Goal: Navigation & Orientation: Go to known website

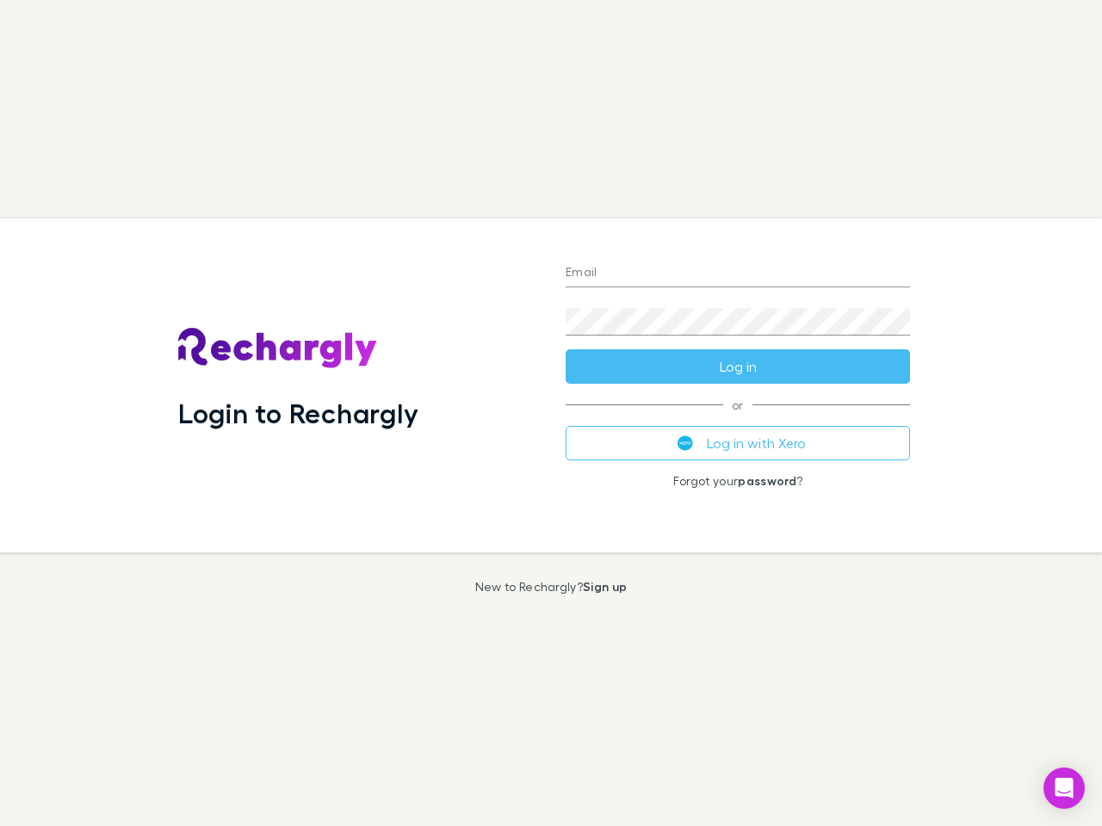
click at [551, 413] on div "Login to Rechargly" at bounding box center [357, 386] width 387 height 334
click at [738, 274] on input "Email" at bounding box center [737, 274] width 344 height 28
click at [738, 367] on button "Log in" at bounding box center [737, 366] width 344 height 34
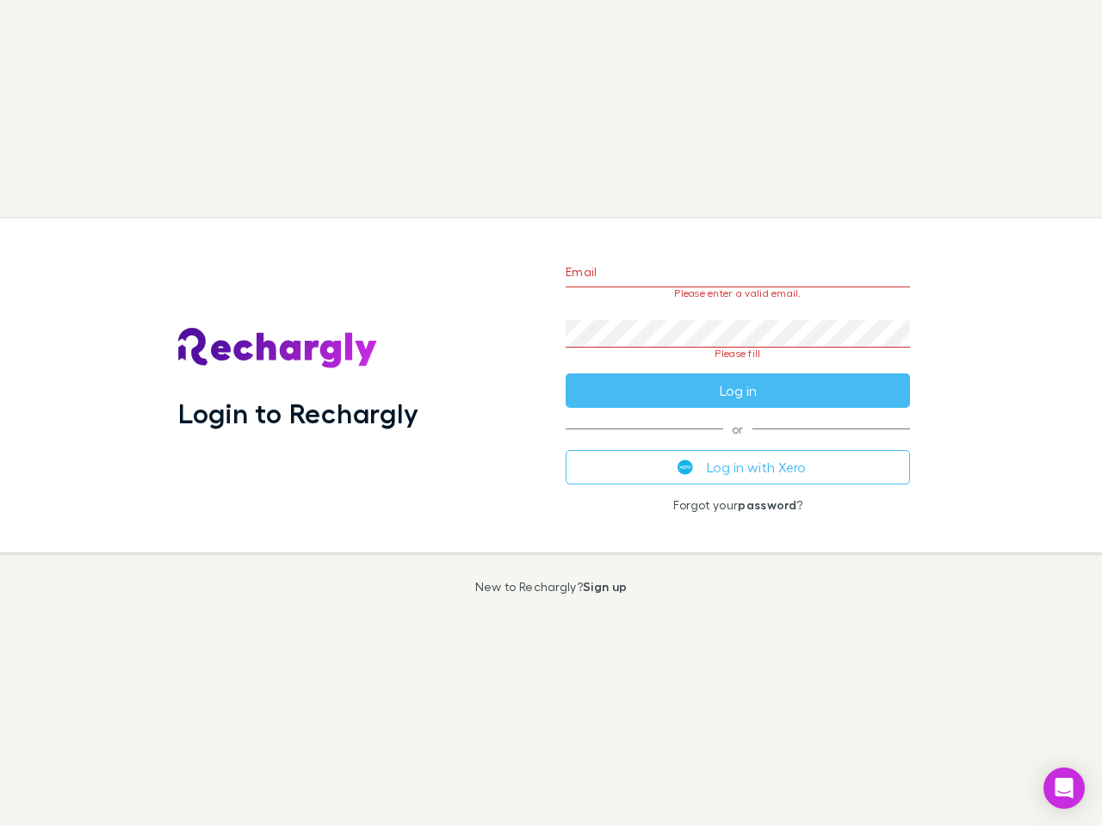
click at [738, 443] on div "Email Please enter a valid email. Password Please fill Log in or Log in with Xe…" at bounding box center [738, 386] width 372 height 334
click at [1064, 788] on icon "Open Intercom Messenger" at bounding box center [1064, 788] width 18 height 21
